Goal: Register for event/course

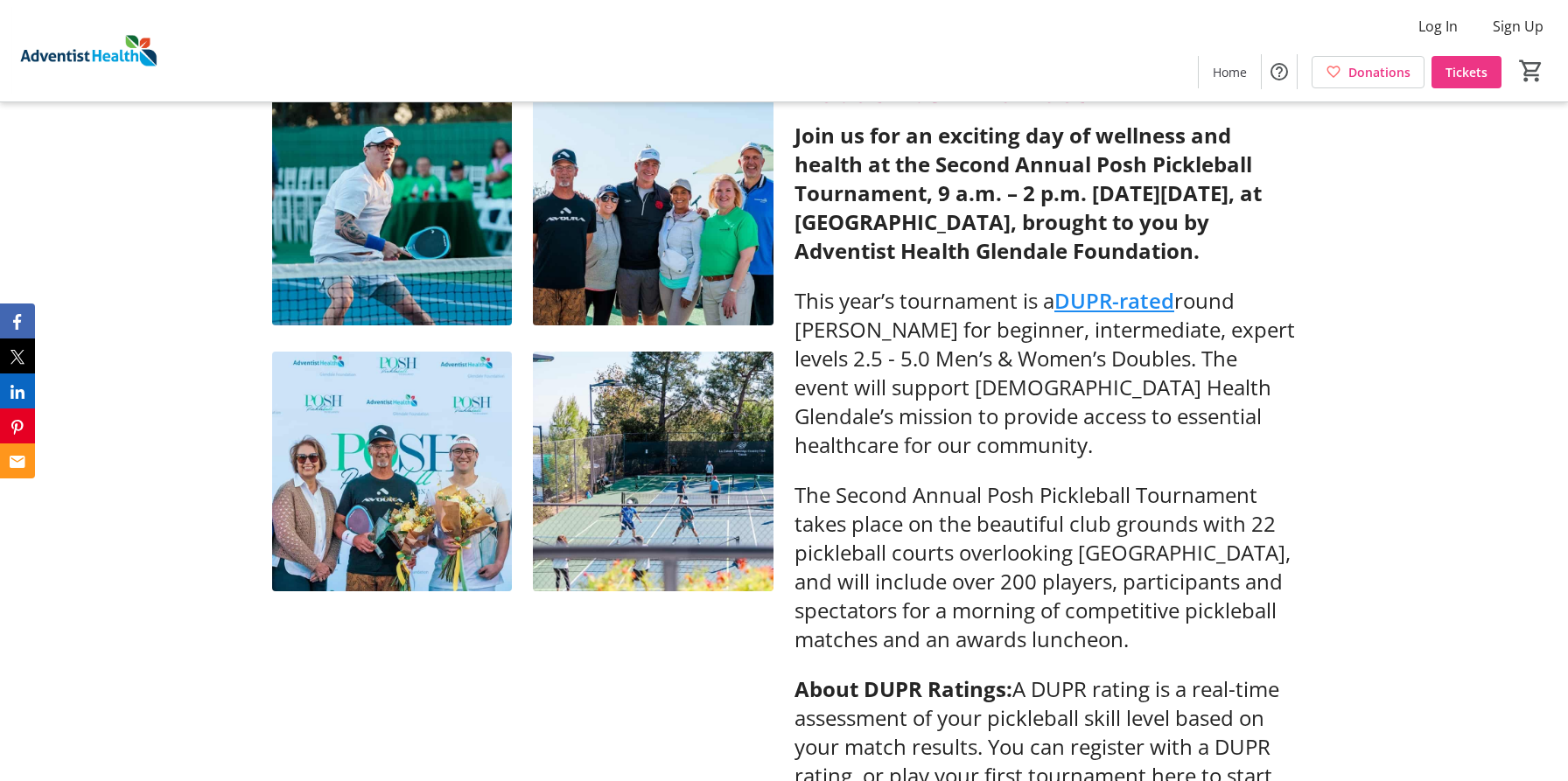
scroll to position [700, 0]
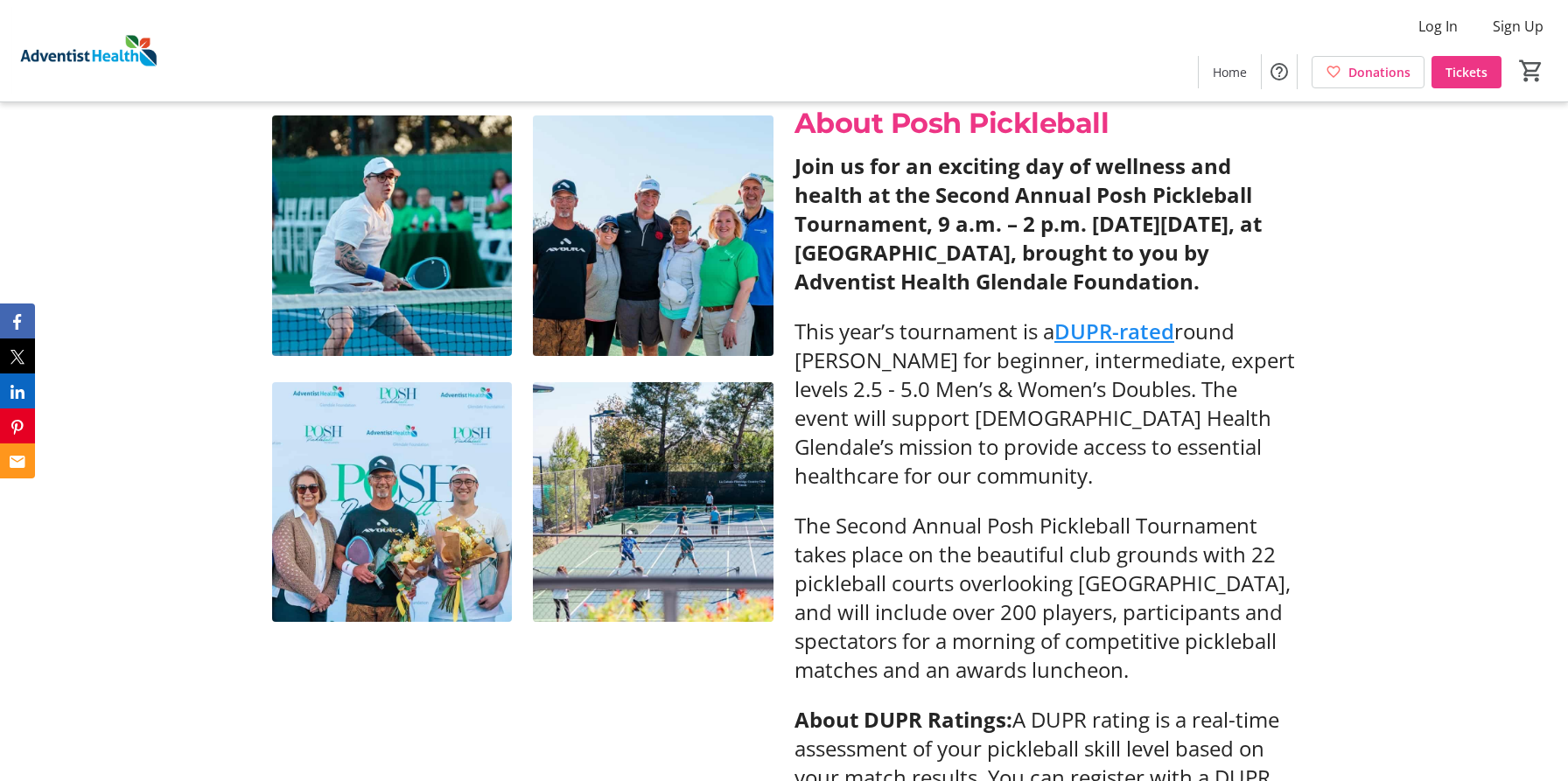
drag, startPoint x: 1418, startPoint y: 282, endPoint x: 1381, endPoint y: 150, distance: 137.1
click at [1381, 150] on div "About Posh Pickleball Join us for an exciting day of wellness and health at the…" at bounding box center [784, 490] width 1568 height 818
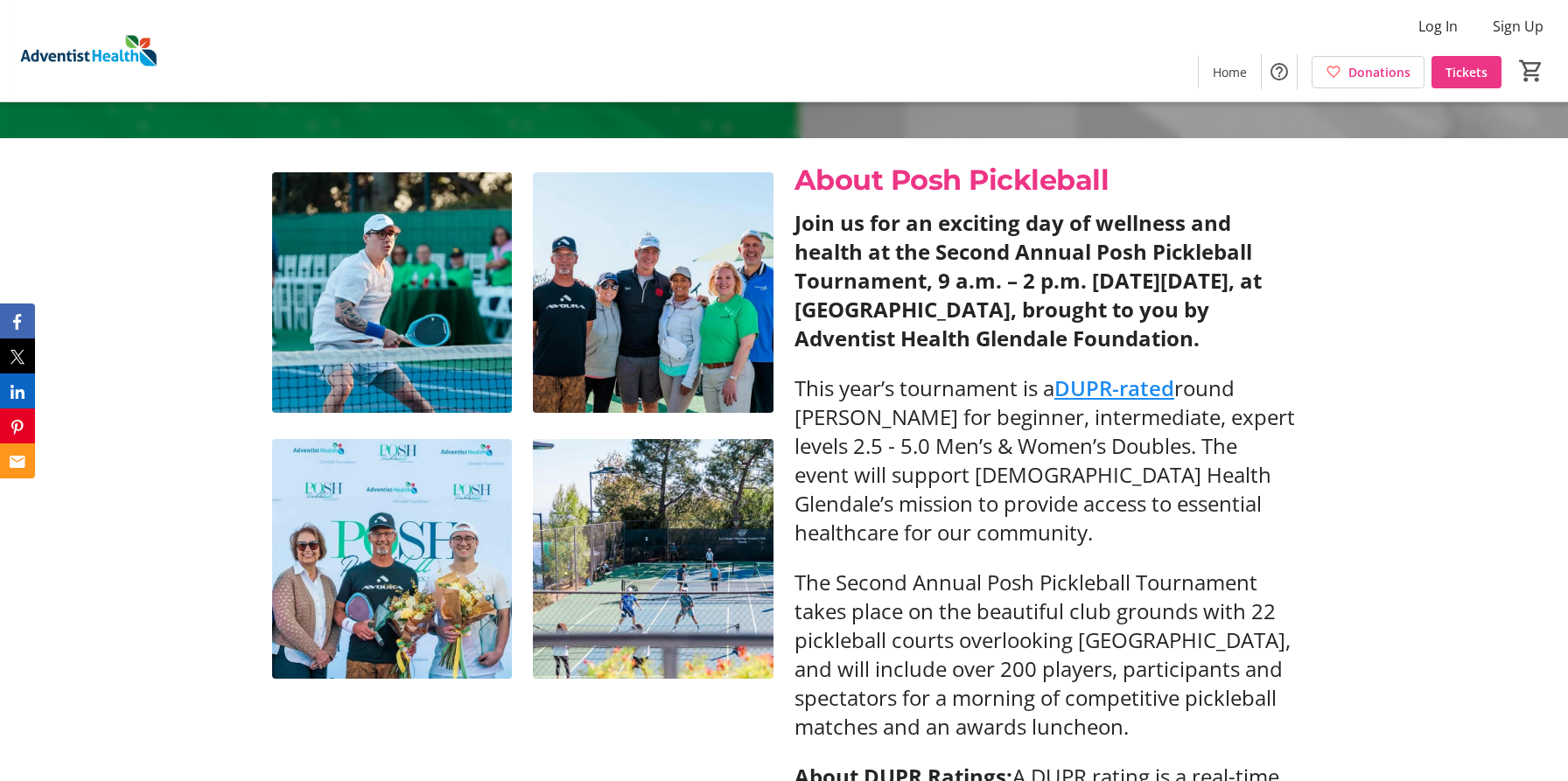
scroll to position [612, 0]
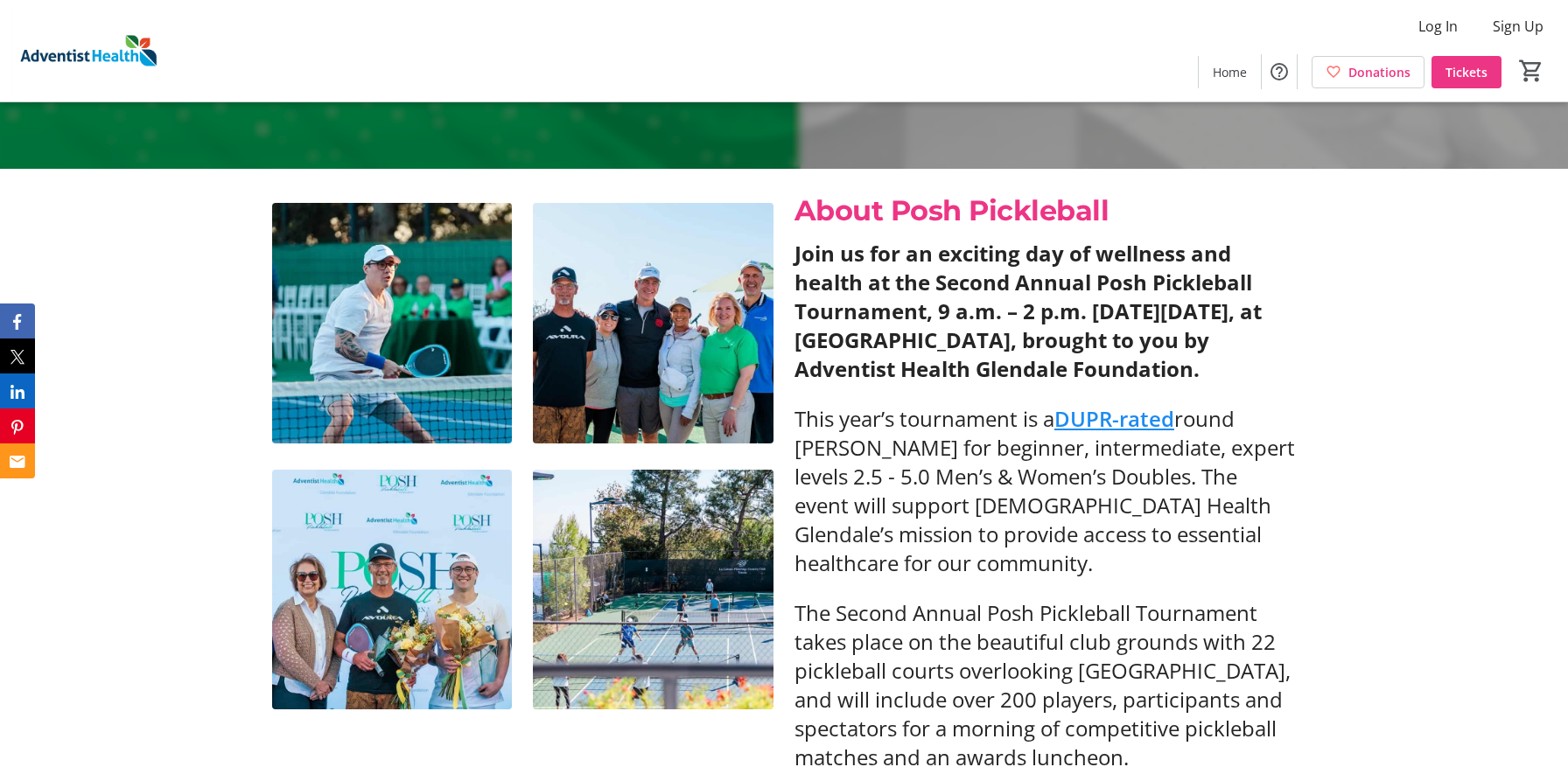
click at [624, 350] on img at bounding box center [653, 322] width 241 height 241
click at [396, 373] on img at bounding box center [392, 322] width 241 height 241
click at [1487, 271] on div "About Posh Pickleball Join us for an exciting day of wellness and health at the…" at bounding box center [784, 578] width 1568 height 818
click at [1492, 291] on div "About Posh Pickleball Join us for an exciting day of wellness and health at the…" at bounding box center [784, 578] width 1568 height 818
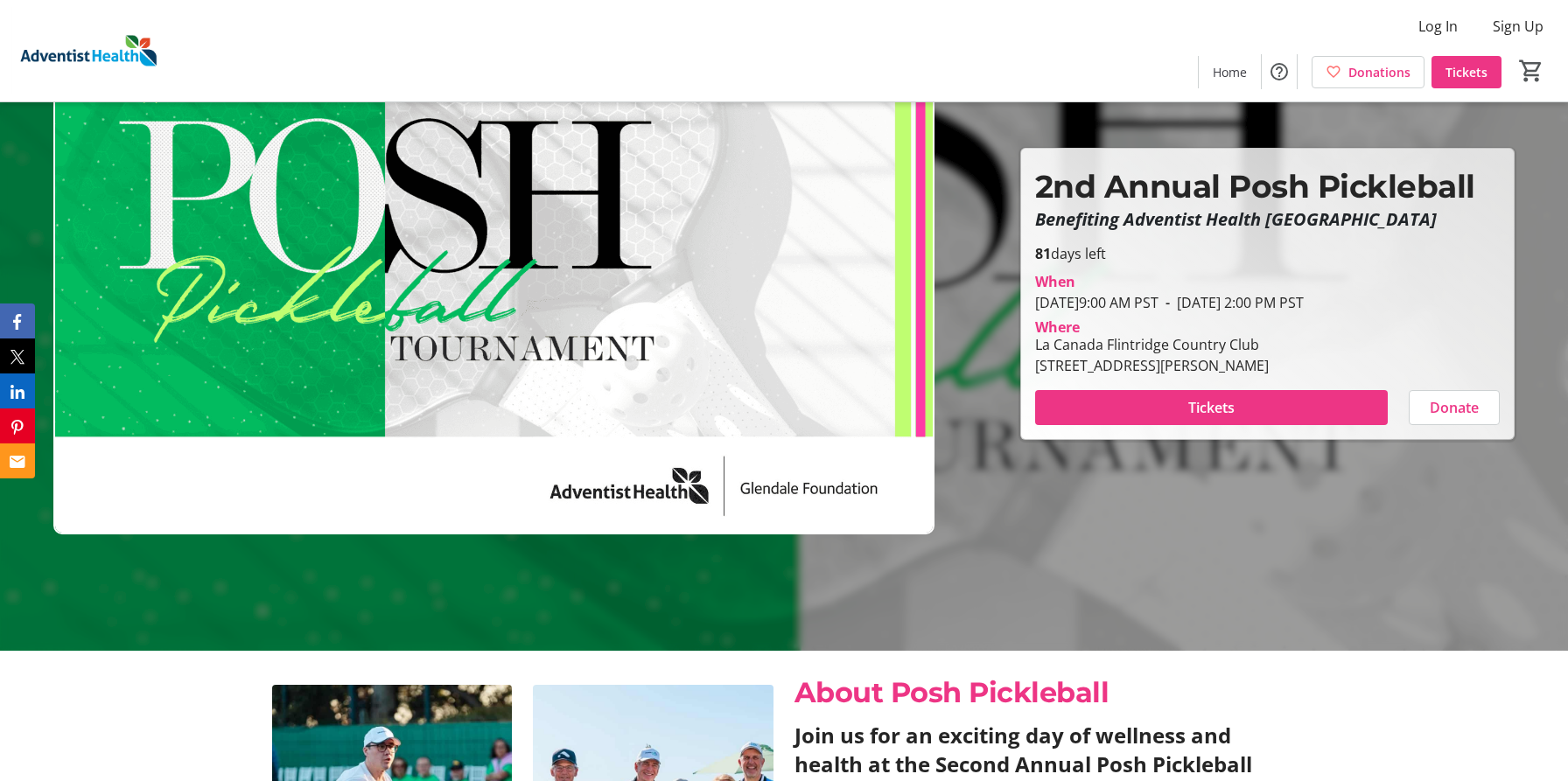
scroll to position [87, 0]
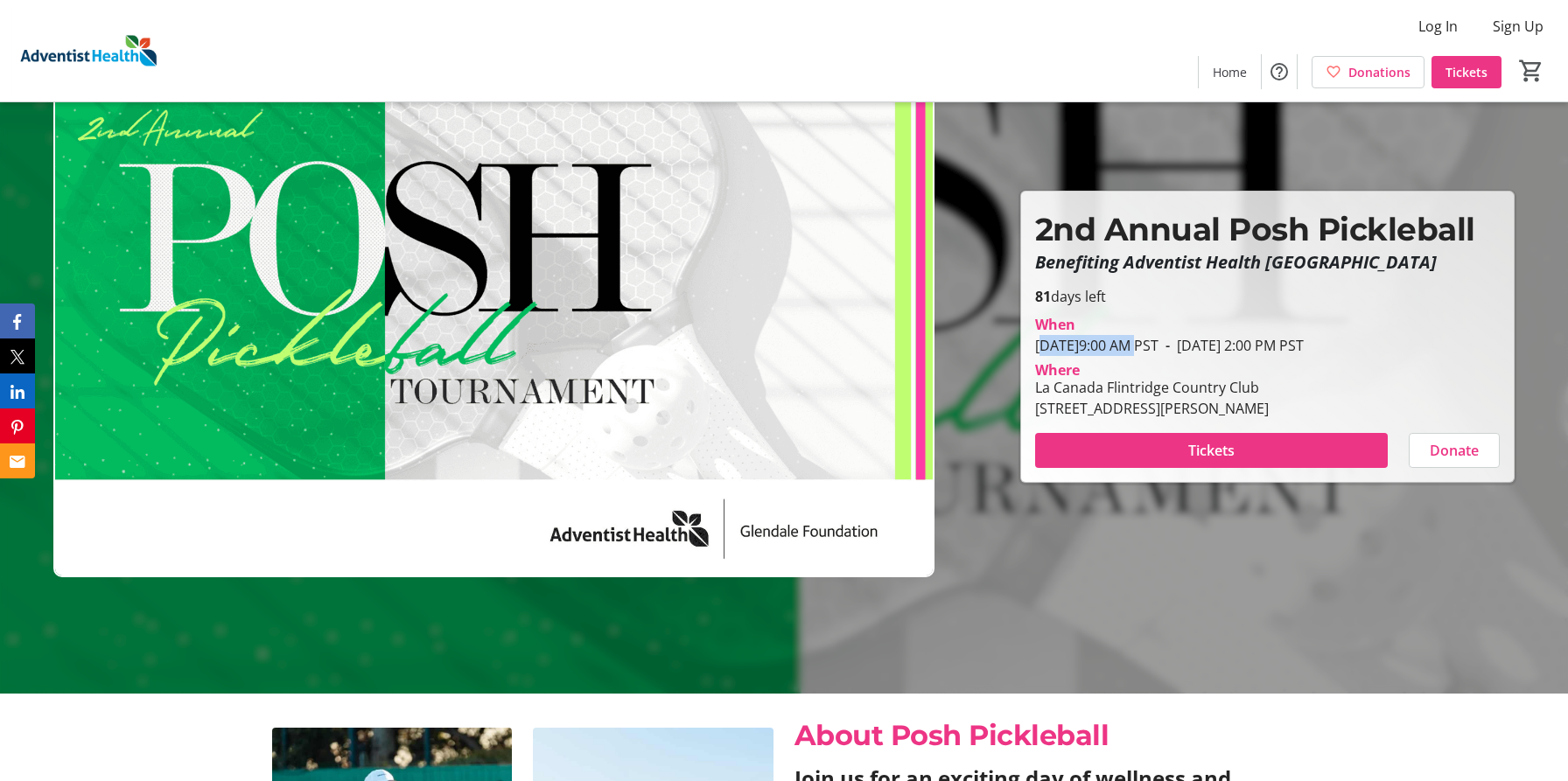
drag, startPoint x: 1037, startPoint y: 343, endPoint x: 1207, endPoint y: 343, distance: 170.0
click at [1158, 343] on span "[DATE] 9:00 AM PST" at bounding box center [1097, 345] width 124 height 19
copy span "[DATE] 9:00 AM"
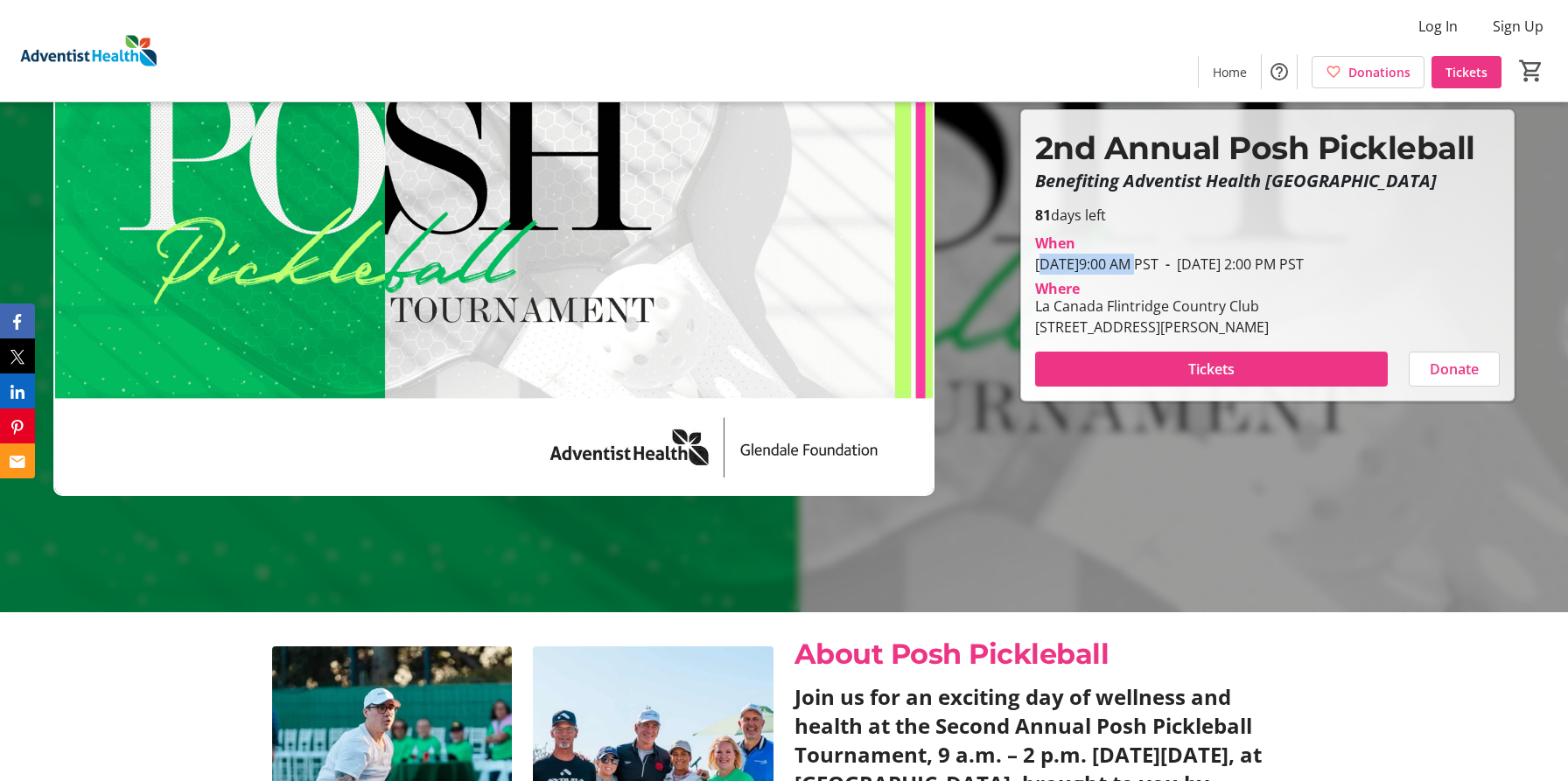
scroll to position [0, 0]
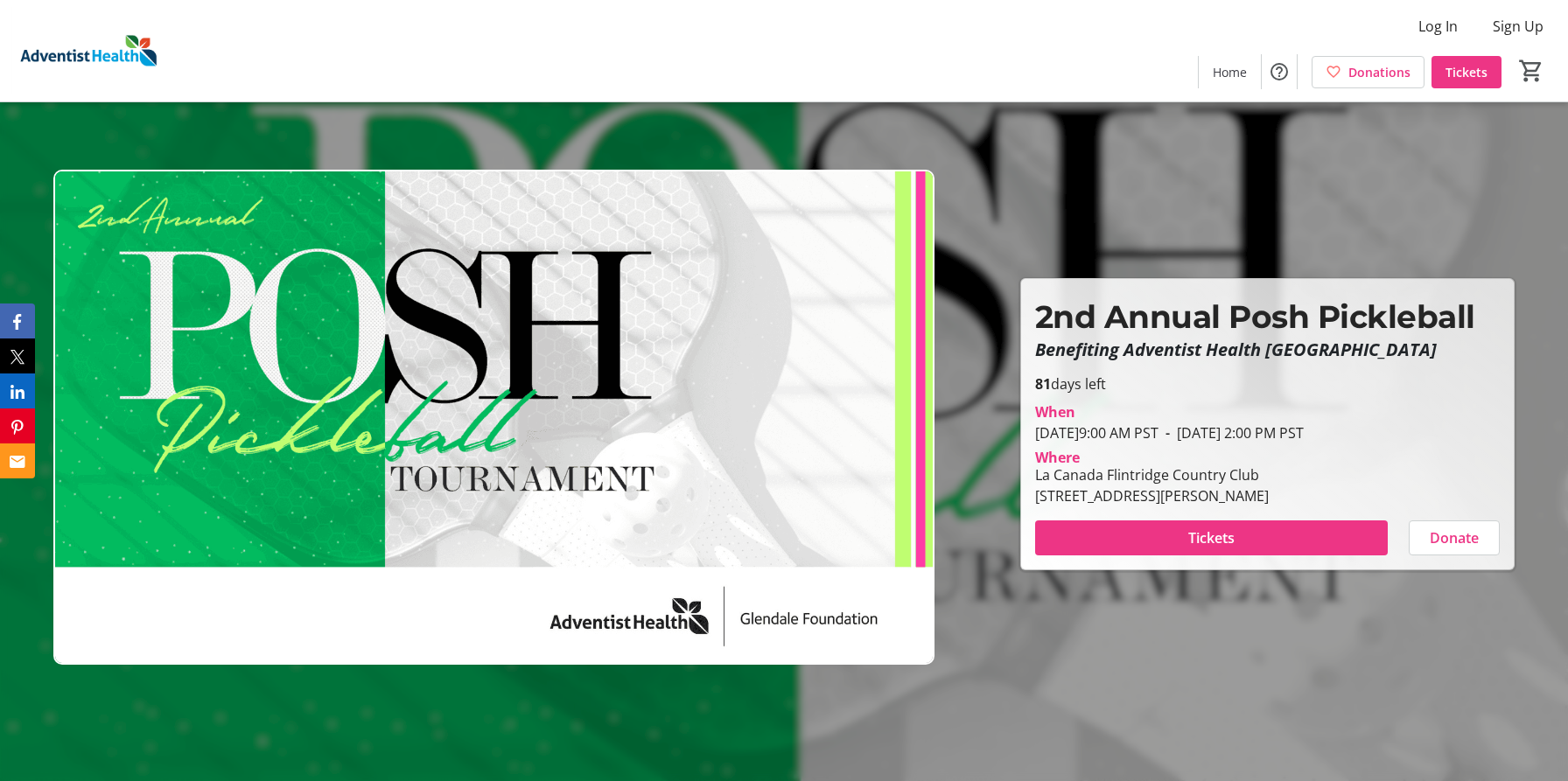
click at [1097, 477] on div "La Canada Flintridge Country Club" at bounding box center [1152, 475] width 233 height 21
